Goal: Navigation & Orientation: Find specific page/section

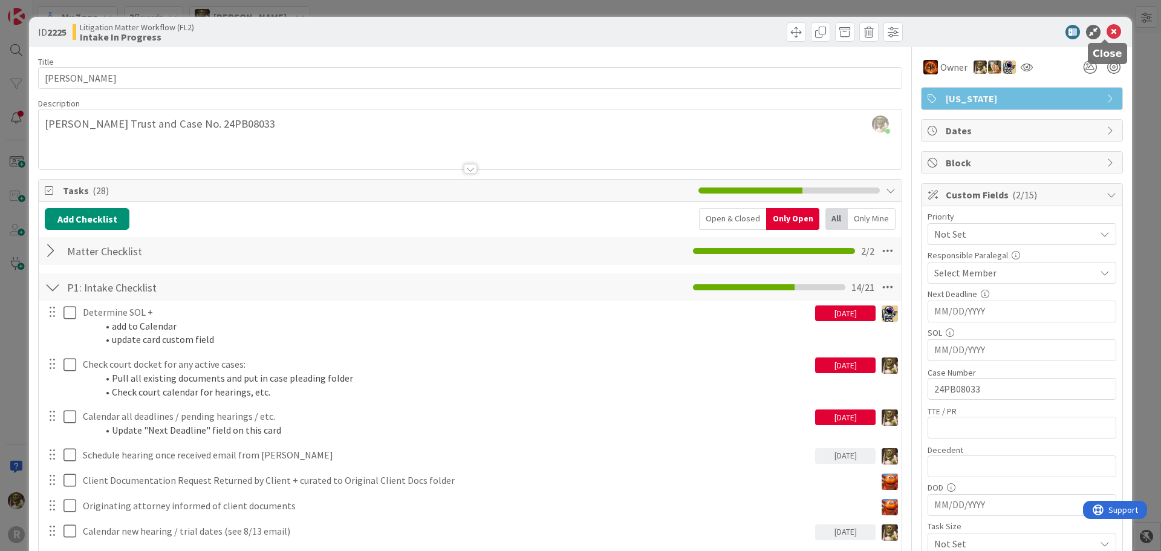
drag, startPoint x: 1109, startPoint y: 32, endPoint x: 1101, endPoint y: 38, distance: 9.6
click at [1109, 33] on icon at bounding box center [1114, 32] width 15 height 15
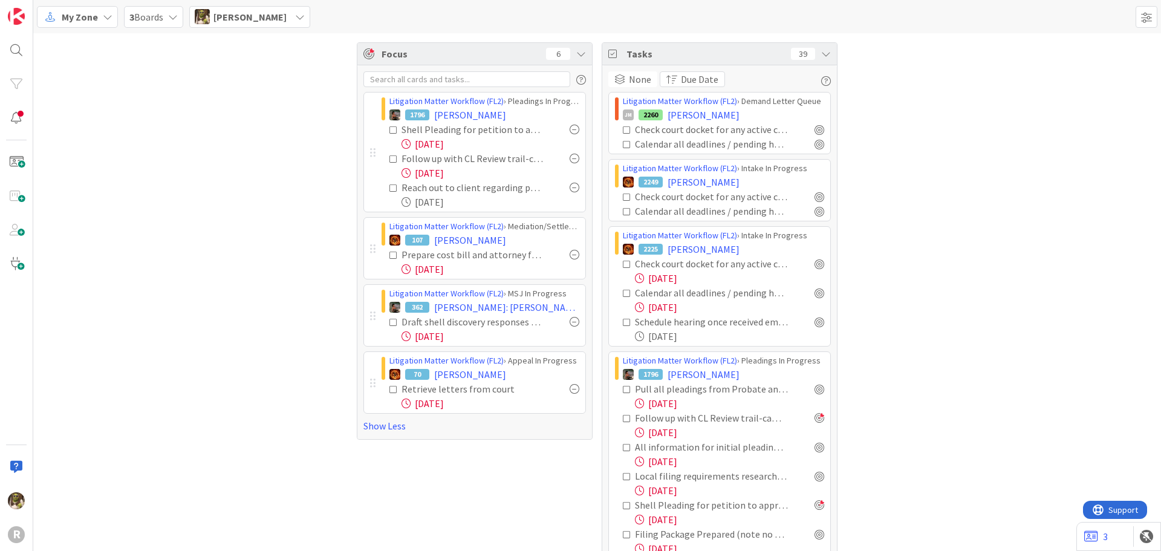
click at [67, 8] on div "My Zone" at bounding box center [77, 17] width 81 height 22
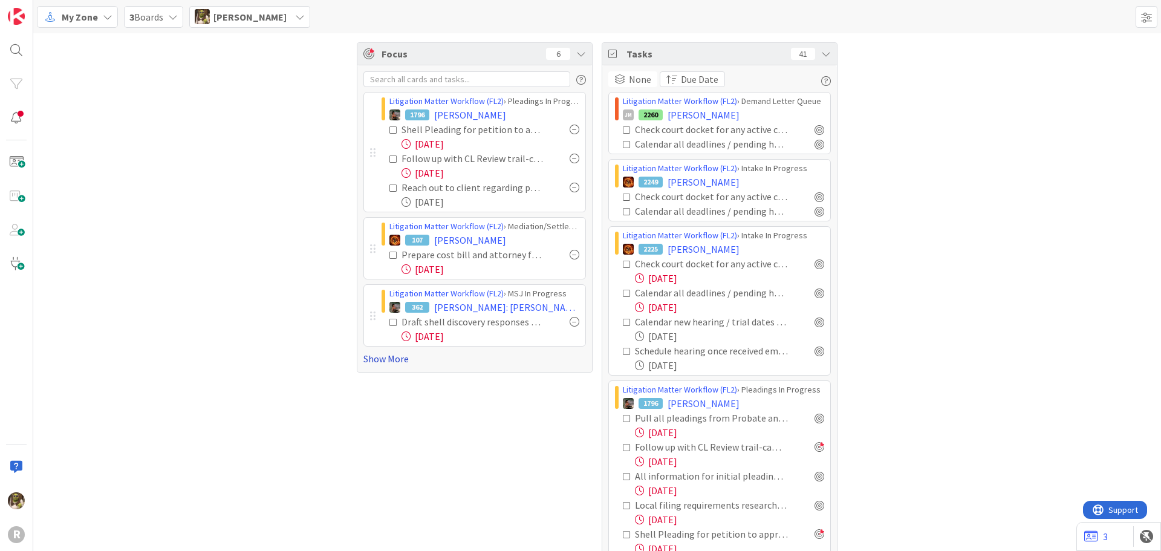
click at [378, 358] on link "Show More" at bounding box center [475, 358] width 223 height 15
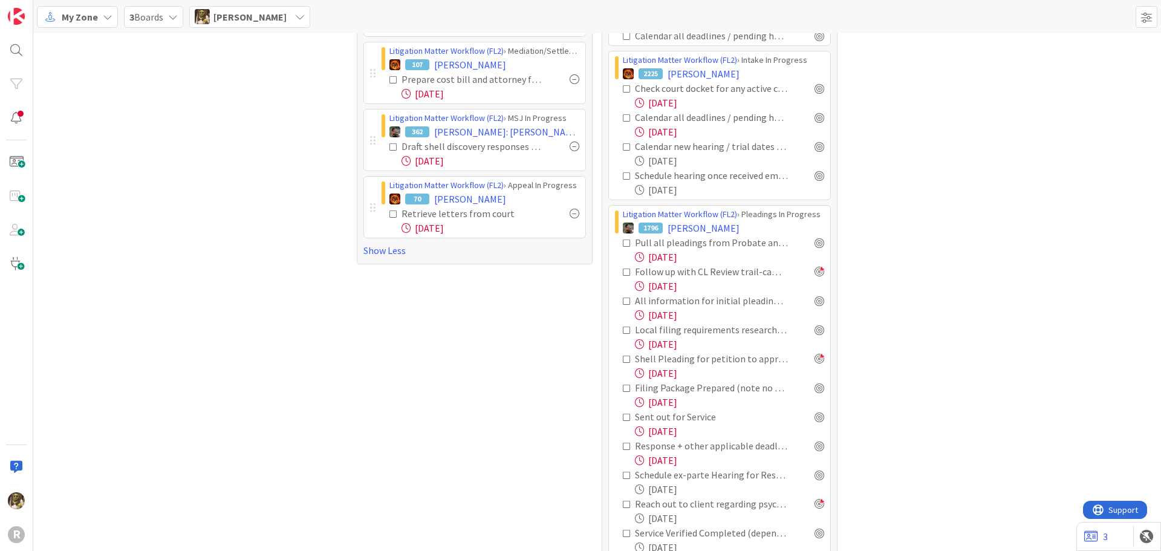
scroll to position [181, 0]
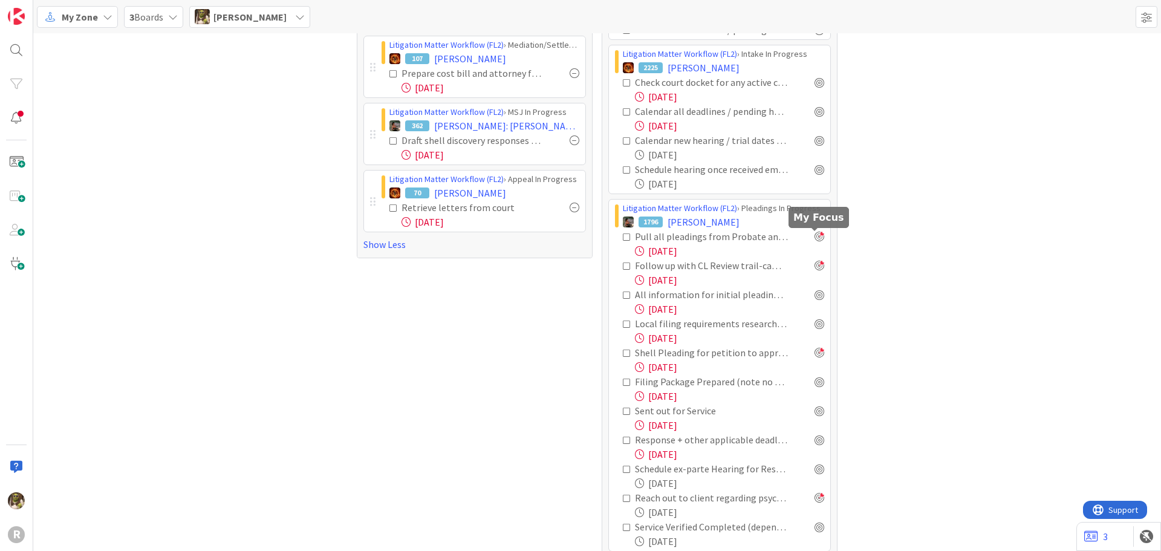
click at [815, 238] on div at bounding box center [820, 237] width 10 height 10
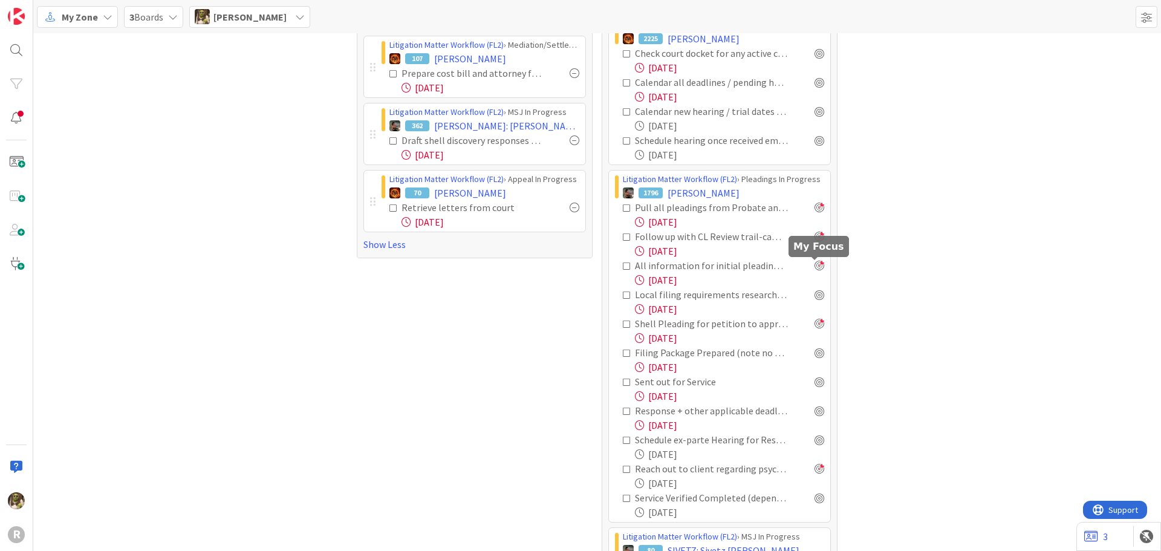
click at [816, 268] on div at bounding box center [820, 266] width 10 height 10
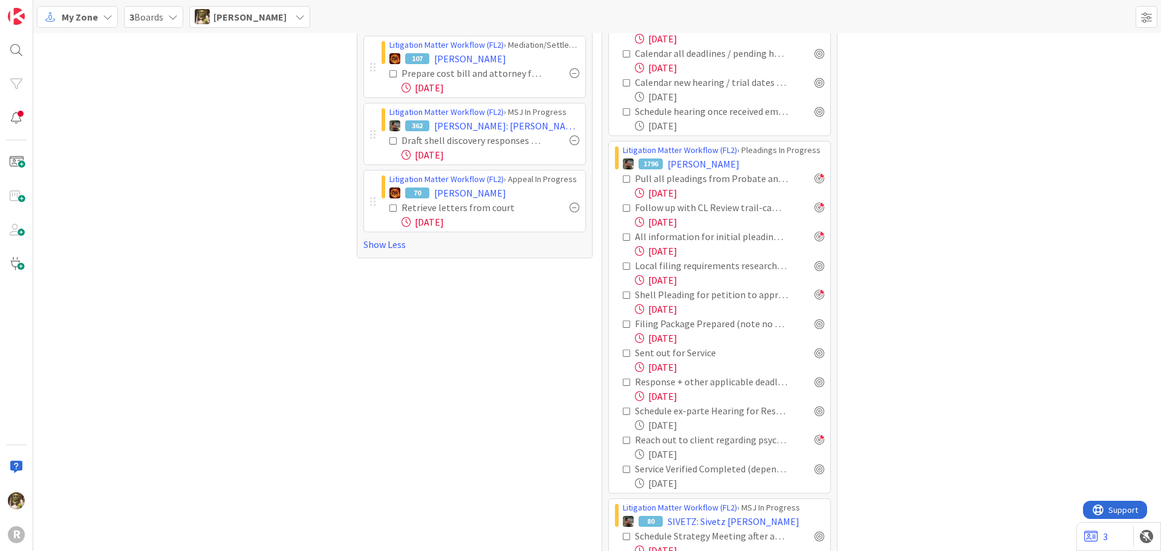
click at [818, 299] on div "Shell Pleading for petition to approve of distribution - created by paralegal" at bounding box center [723, 294] width 201 height 15
click at [812, 260] on div "Pull all pleadings from Probate and Contempt matters. Provide Contempt orders t…" at bounding box center [719, 330] width 209 height 319
click at [815, 263] on div at bounding box center [820, 266] width 10 height 10
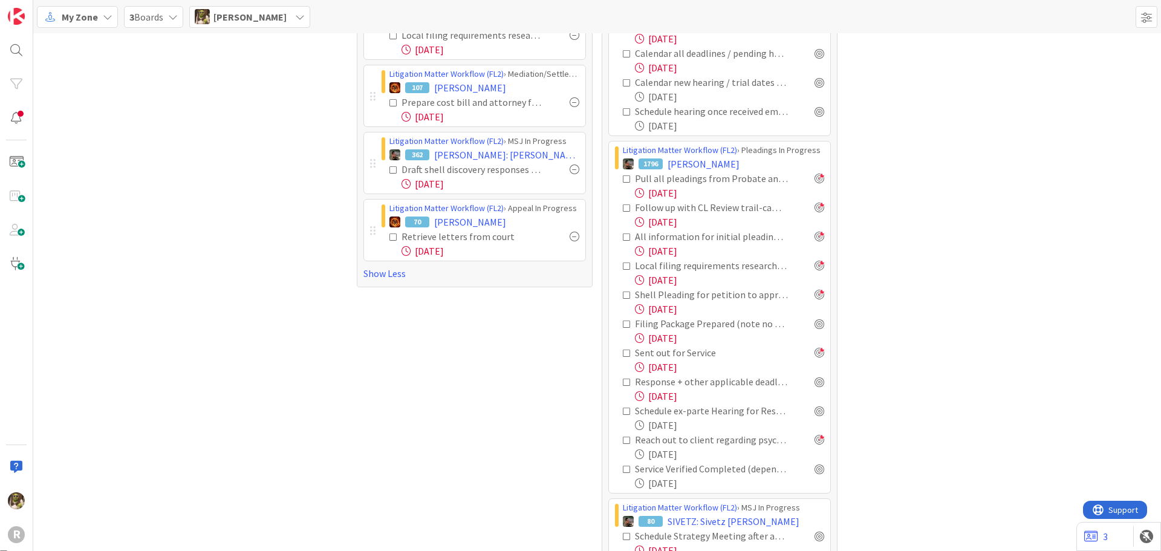
scroll to position [269, 0]
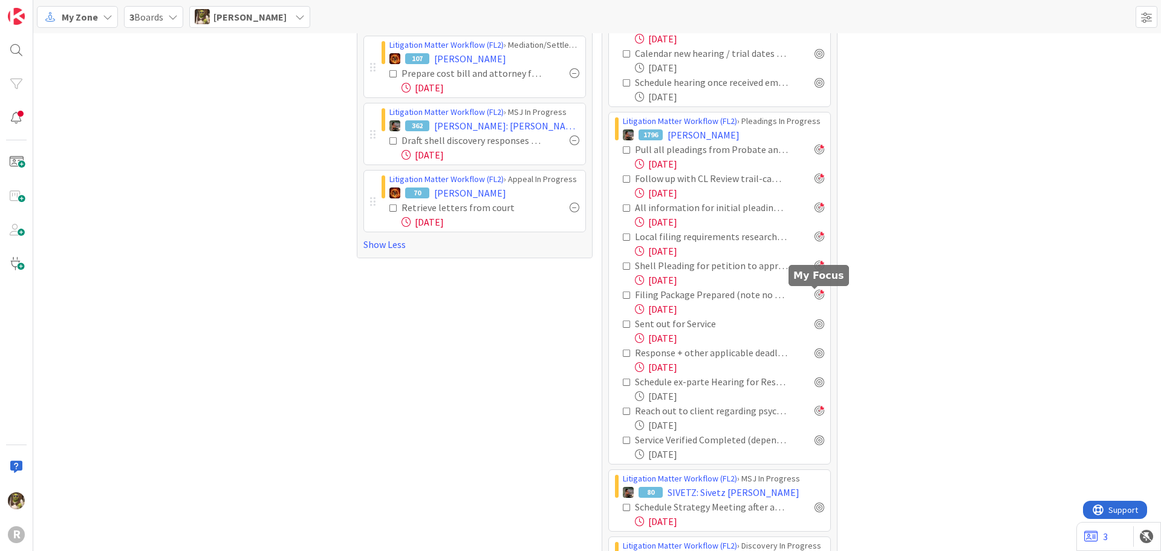
click at [815, 295] on div at bounding box center [820, 295] width 10 height 10
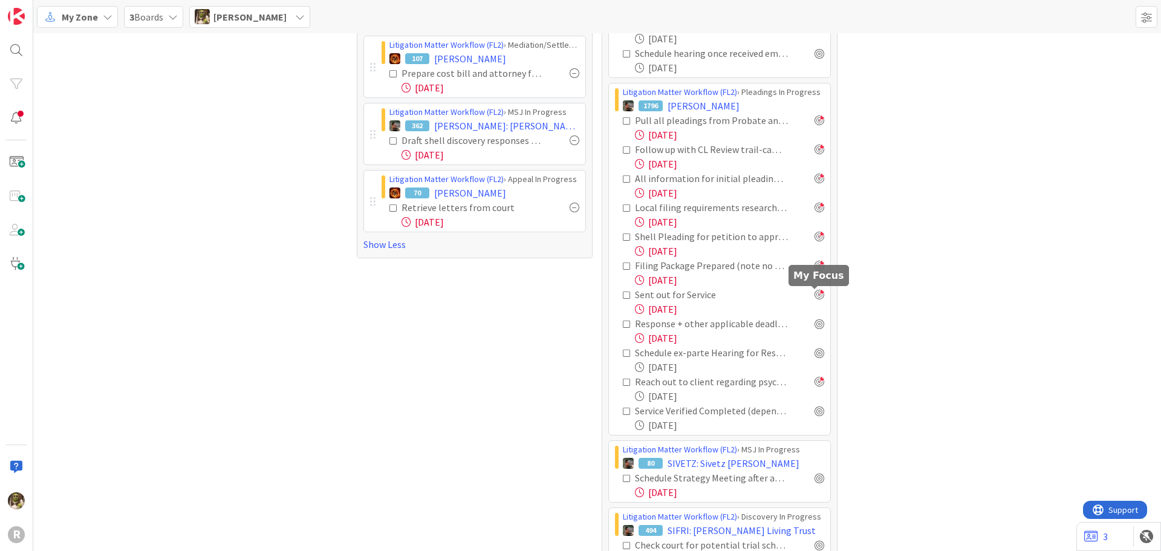
click at [818, 295] on div at bounding box center [820, 295] width 10 height 10
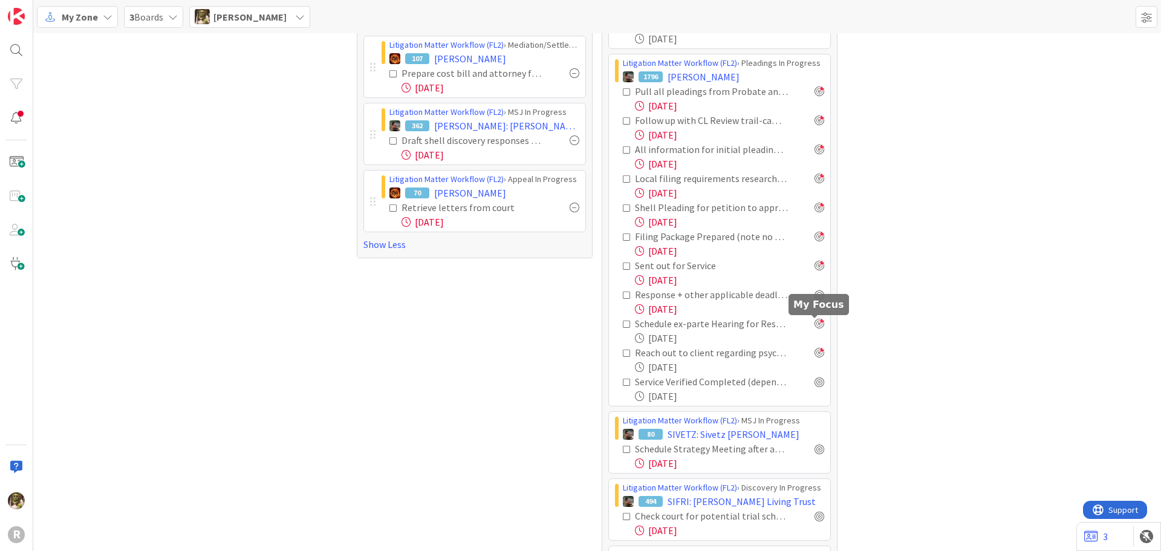
click at [816, 323] on div at bounding box center [820, 324] width 10 height 10
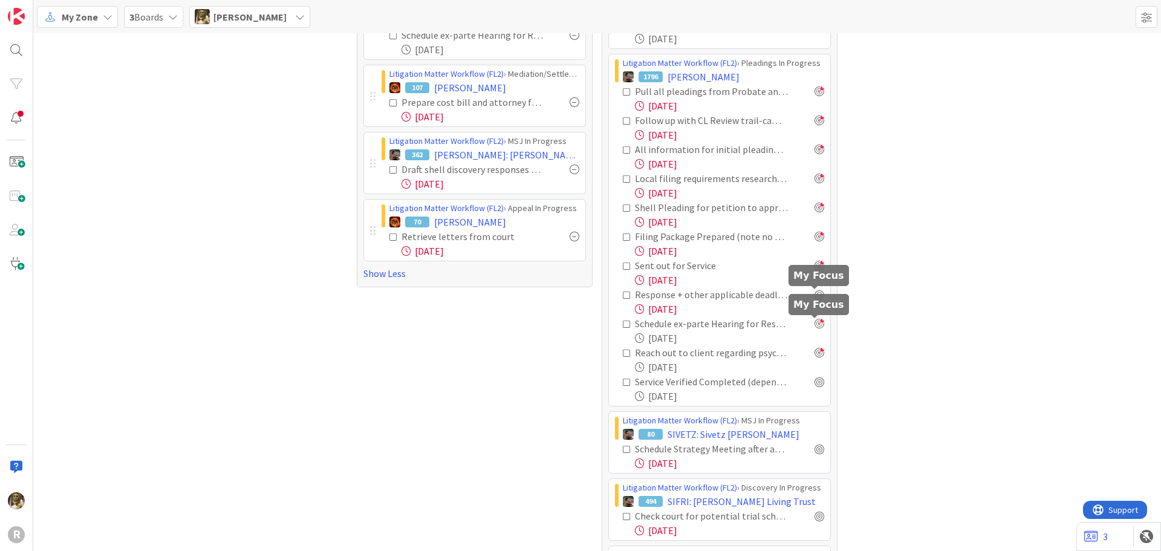
scroll to position [356, 0]
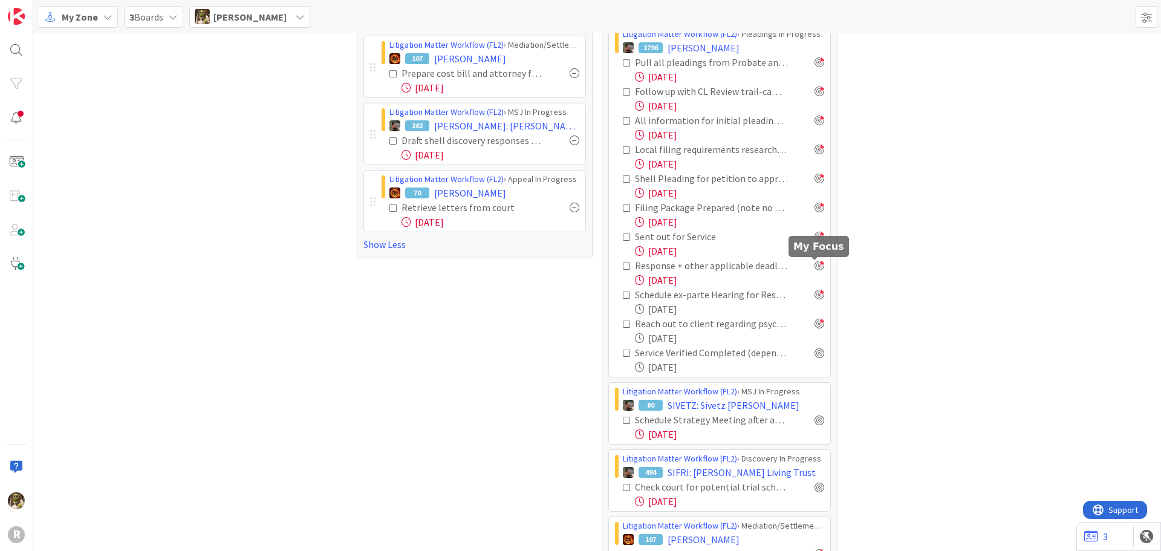
click at [815, 269] on div at bounding box center [820, 266] width 10 height 10
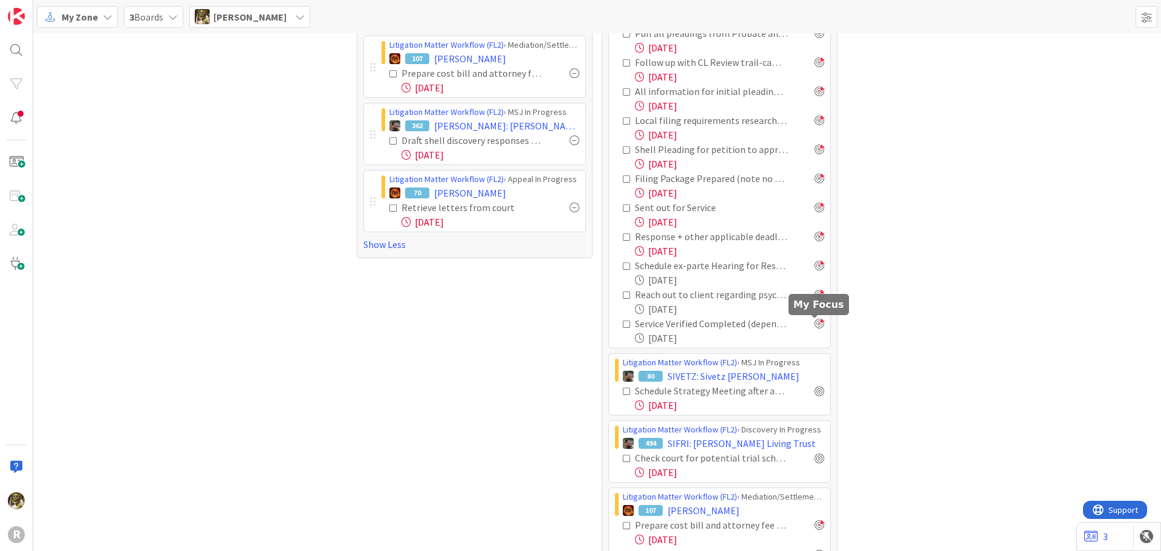
click at [815, 324] on div at bounding box center [820, 324] width 10 height 10
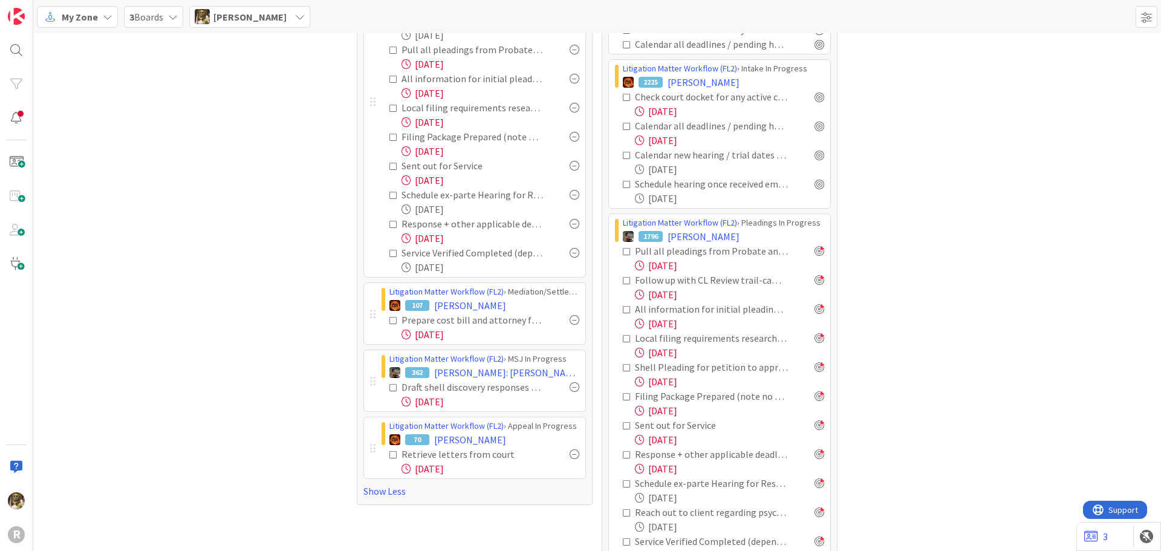
scroll to position [302, 0]
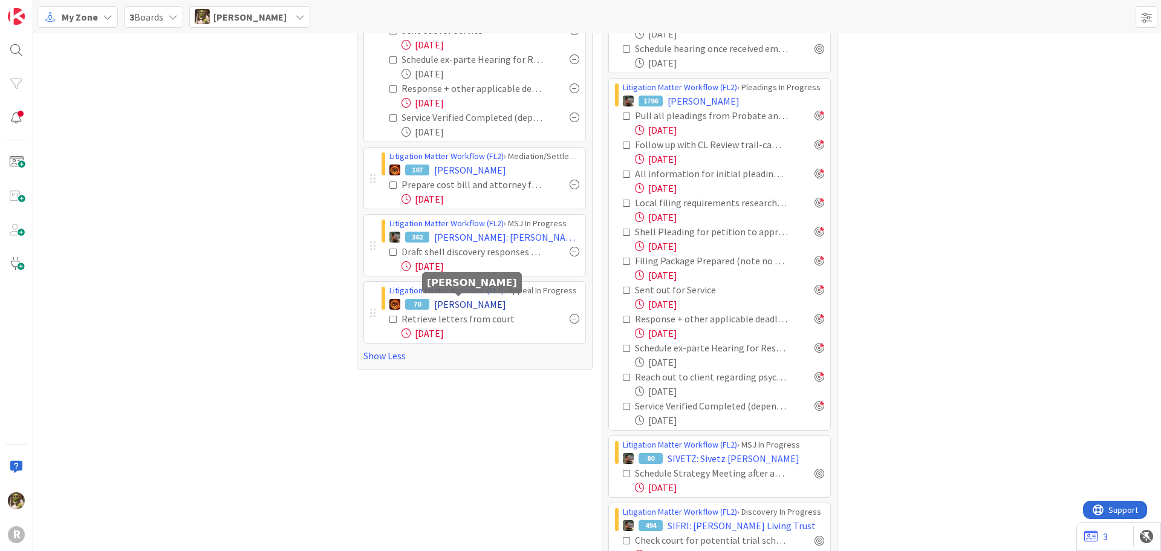
click at [453, 304] on span "[PERSON_NAME]" at bounding box center [470, 304] width 72 height 15
